Goal: Task Accomplishment & Management: Manage account settings

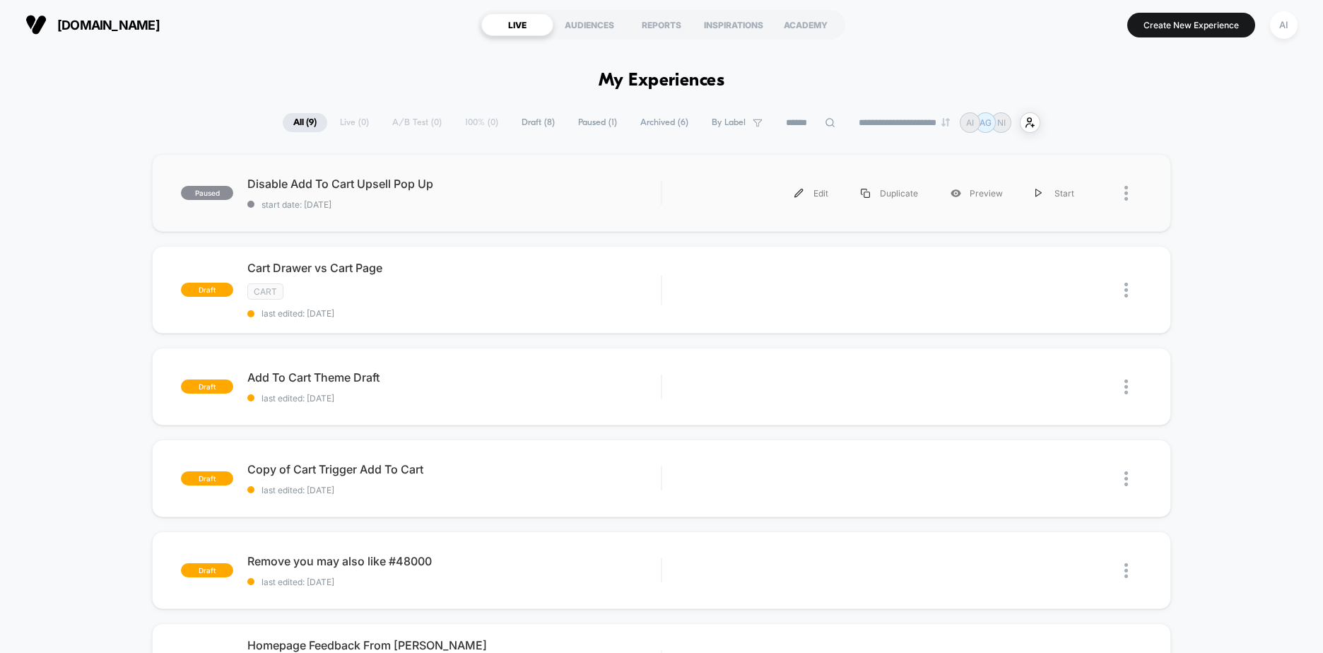
click at [1120, 199] on div at bounding box center [1117, 193] width 52 height 32
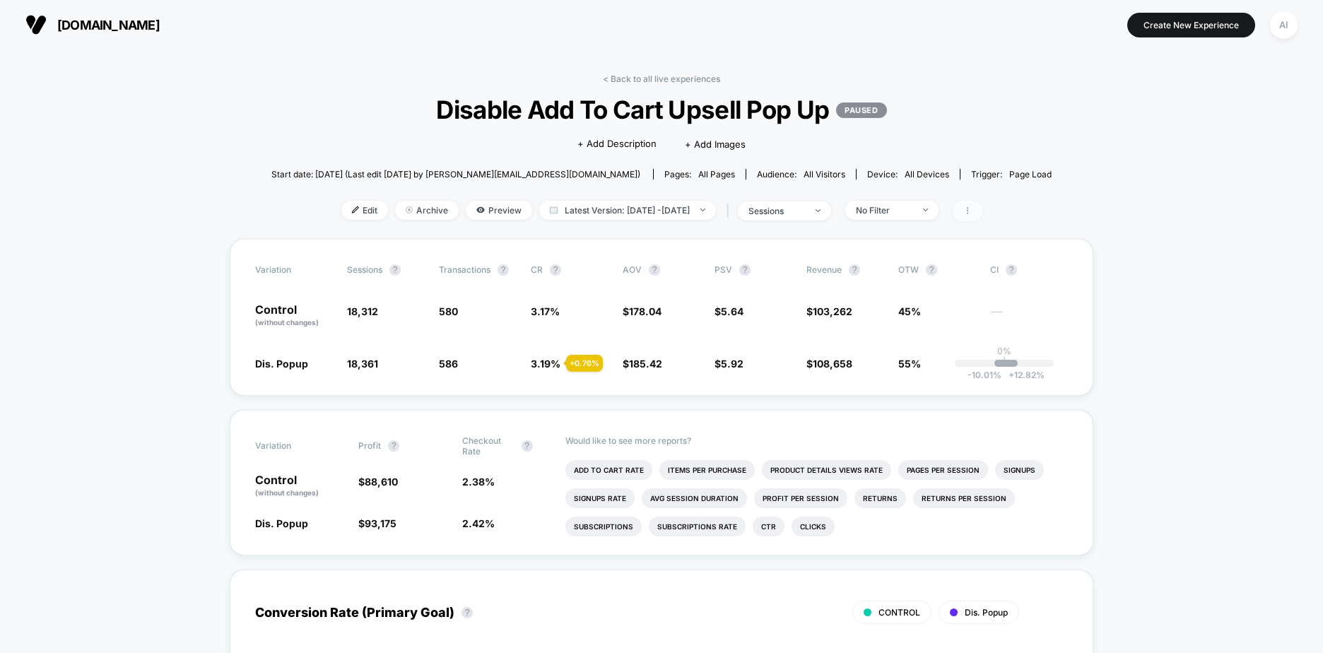
click at [972, 207] on icon at bounding box center [967, 210] width 8 height 8
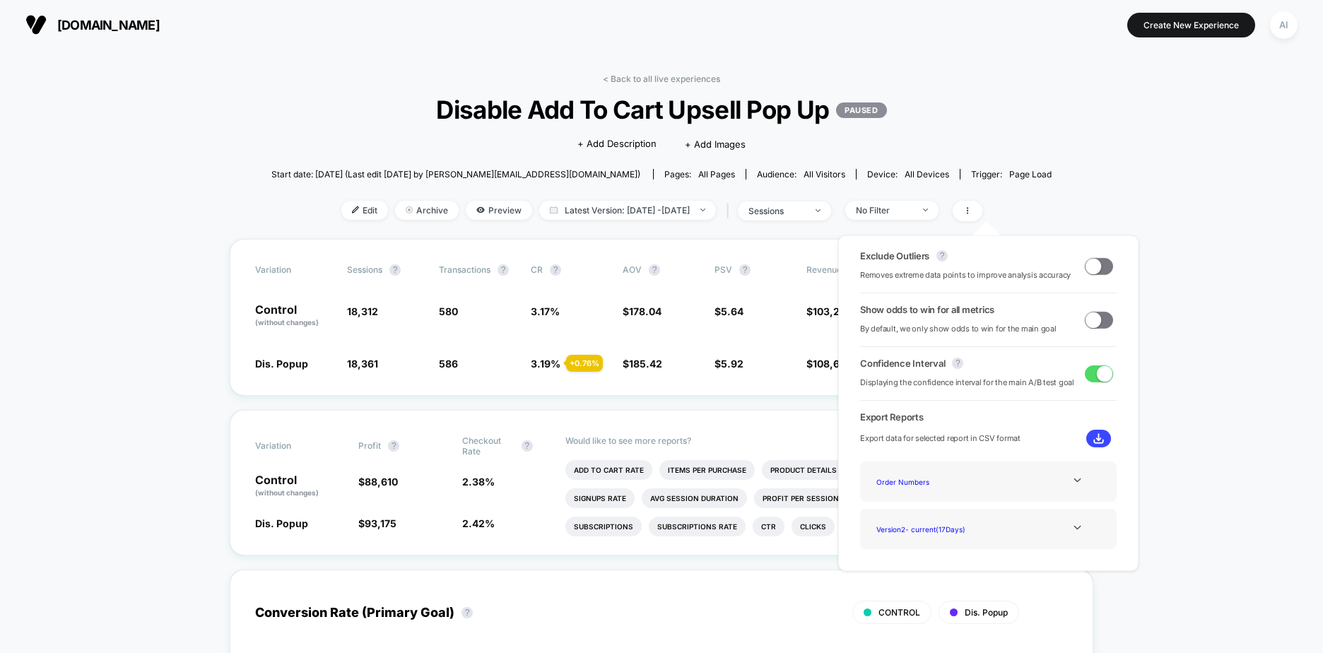
click at [876, 118] on span "Disable Add To Cart Upsell Pop Up PAUSED" at bounding box center [661, 110] width 702 height 30
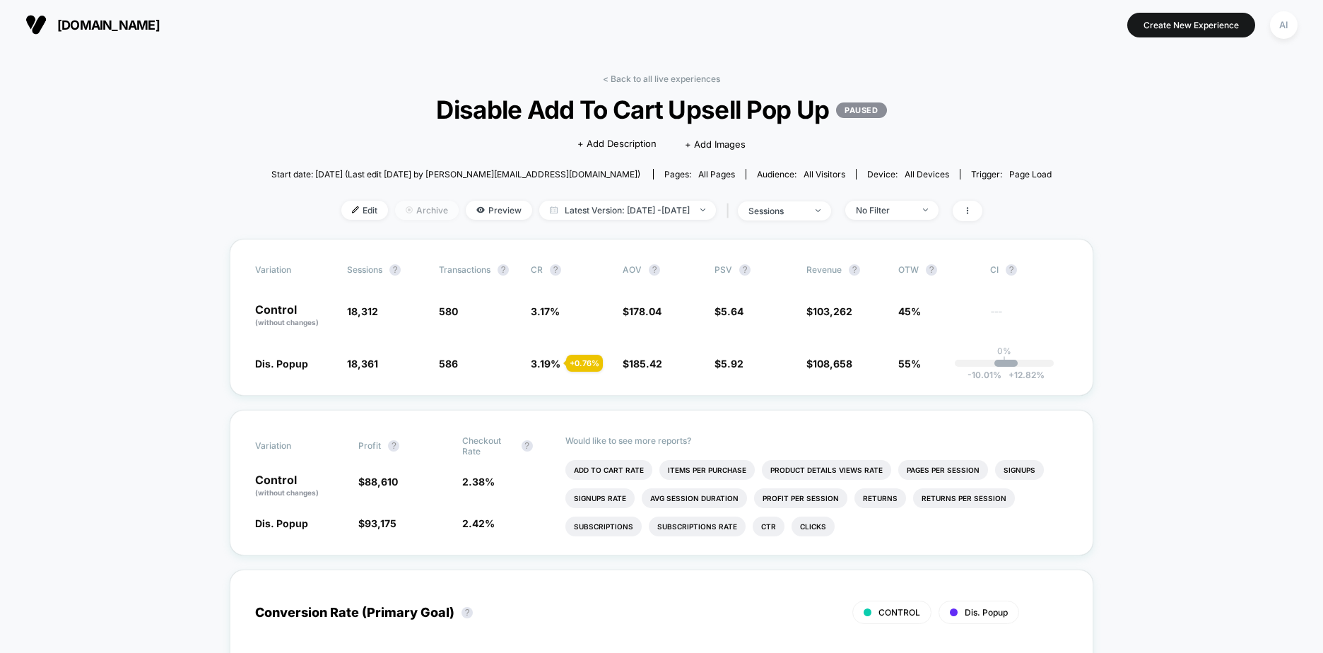
click at [395, 208] on span "Archive" at bounding box center [427, 210] width 64 height 19
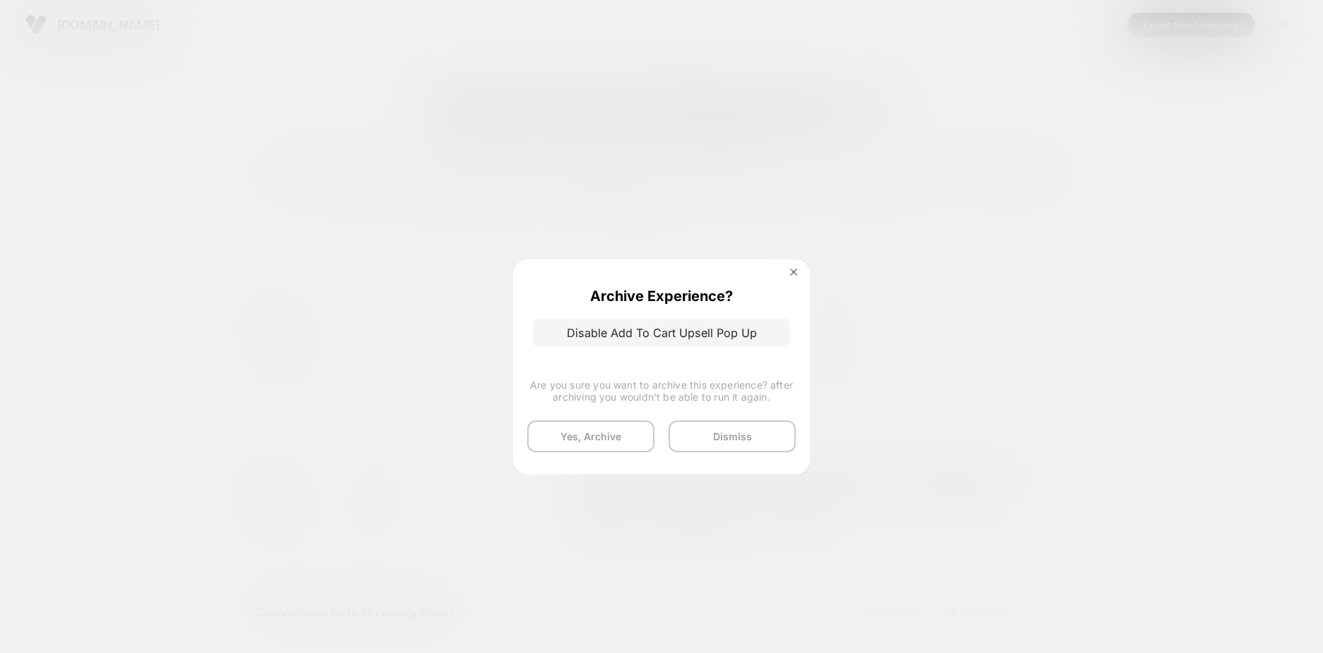
click at [657, 404] on div "Archive Experience? Disable Add To Cart Upsell Pop Up Are you sure you want to …" at bounding box center [661, 362] width 297 height 207
click at [587, 436] on button "Yes, Archive" at bounding box center [590, 437] width 127 height 32
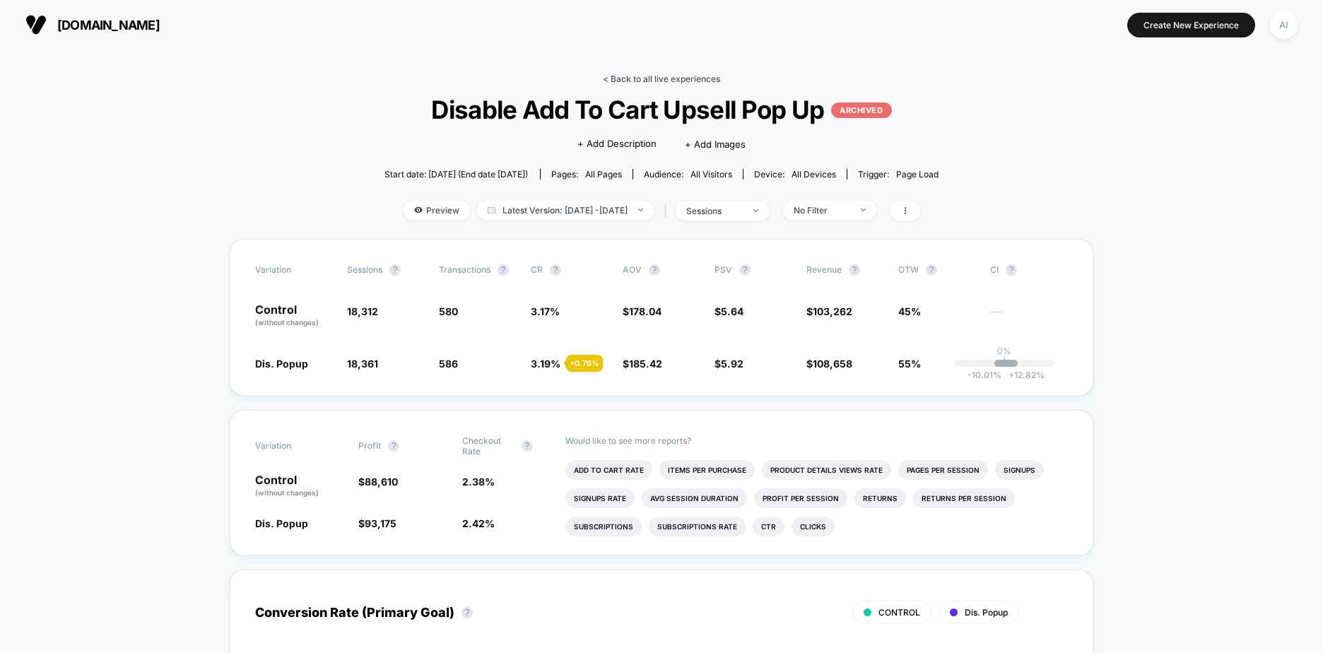
click at [682, 76] on link "< Back to all live experiences" at bounding box center [661, 79] width 117 height 11
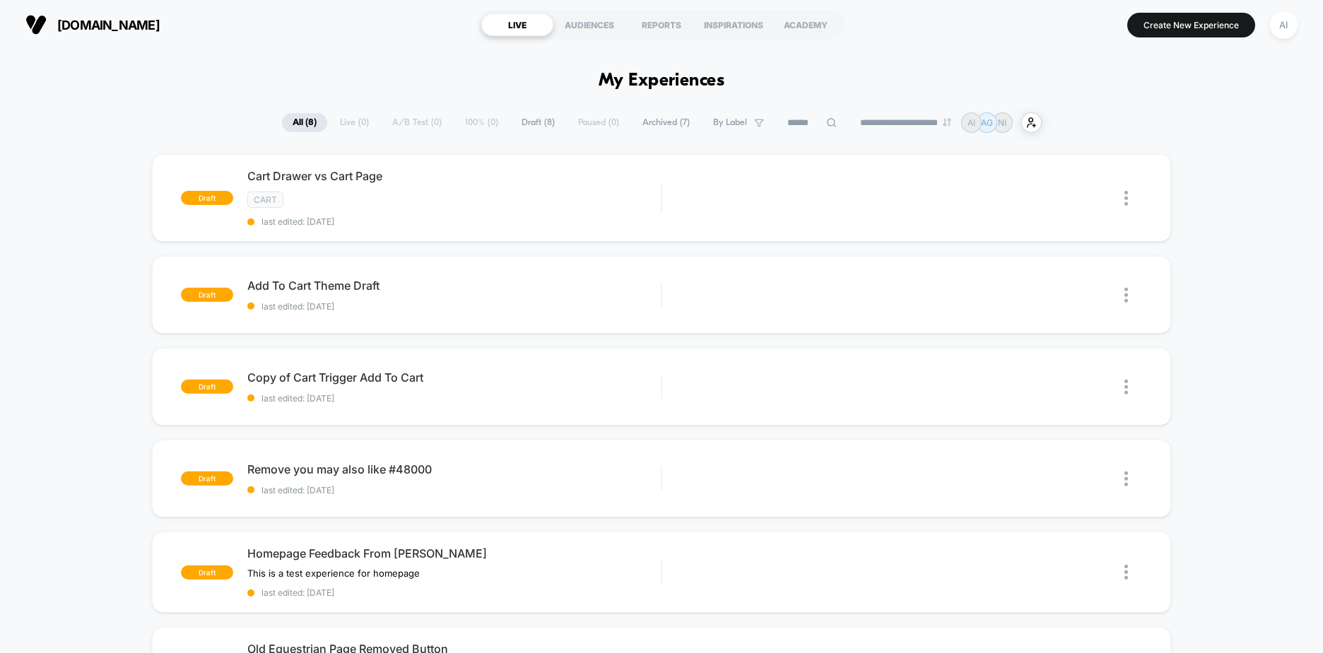
click at [663, 126] on span "Archived ( 7 )" at bounding box center [666, 122] width 69 height 19
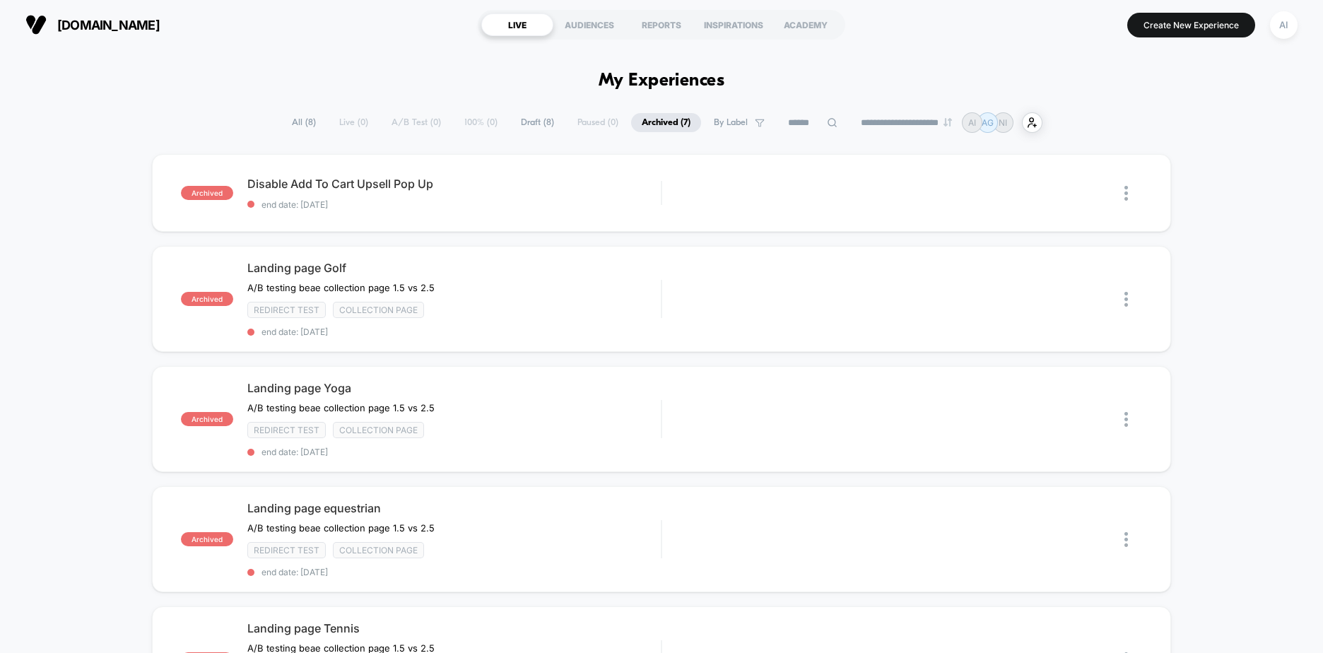
click at [304, 126] on span "All ( 8 )" at bounding box center [303, 122] width 45 height 19
